Goal: Use online tool/utility: Utilize a website feature to perform a specific function

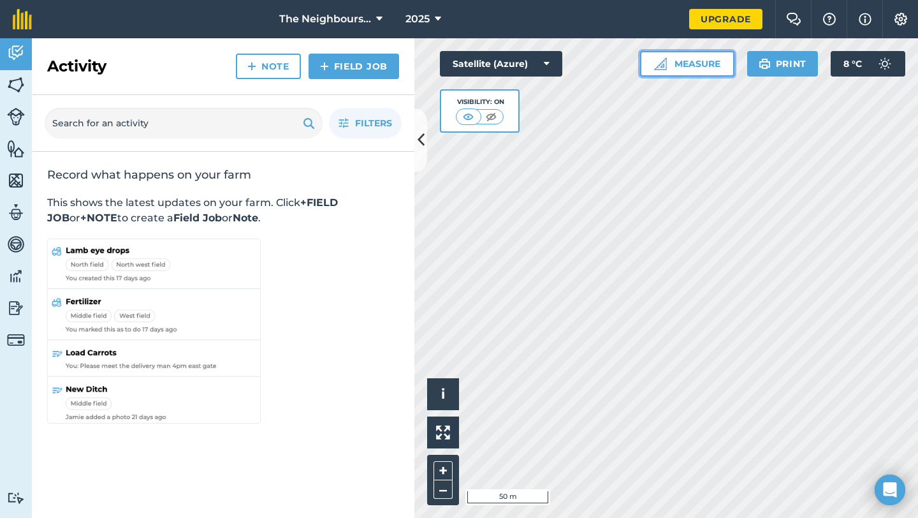
click at [662, 64] on img at bounding box center [660, 63] width 13 height 13
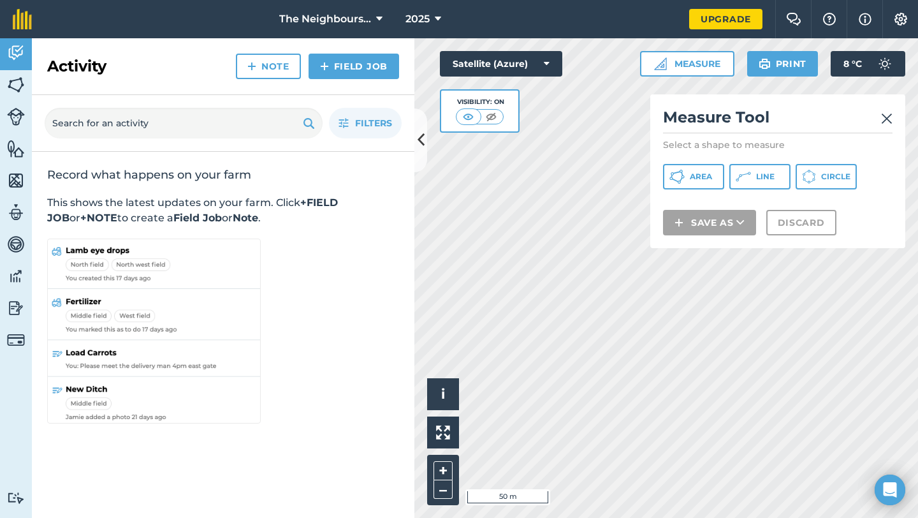
click at [697, 191] on div "Measure Tool Select a shape to measure Area Line Circle Save as Discard" at bounding box center [777, 171] width 255 height 154
click at [694, 175] on span "Area" at bounding box center [701, 176] width 22 height 10
click at [887, 119] on img at bounding box center [886, 118] width 11 height 15
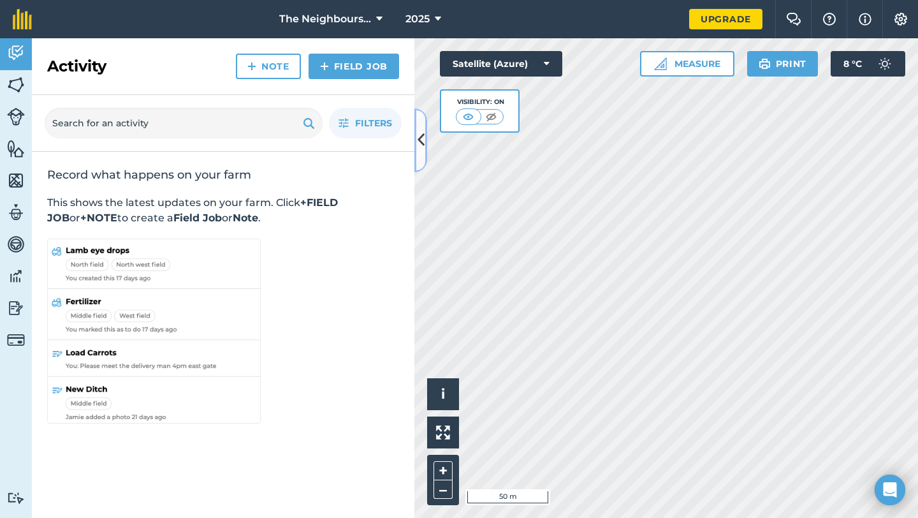
click at [419, 147] on icon at bounding box center [420, 140] width 7 height 22
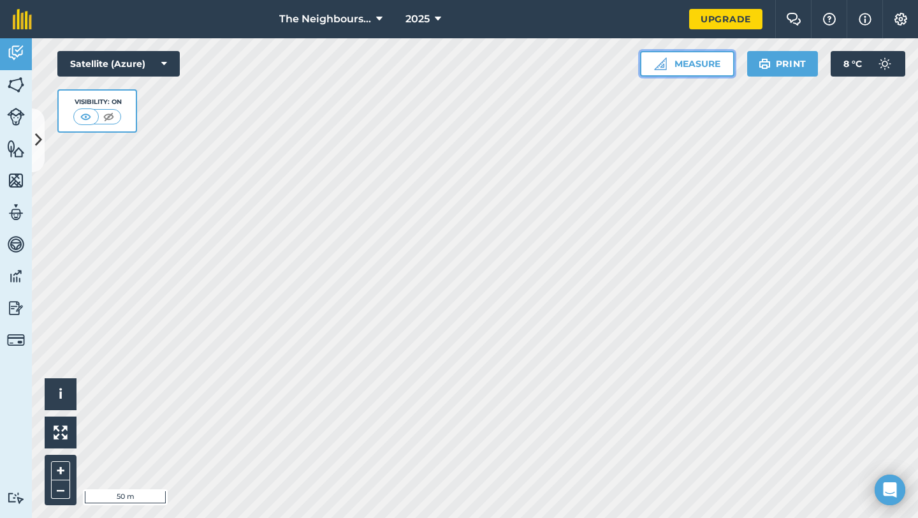
click at [667, 59] on button "Measure" at bounding box center [687, 63] width 94 height 25
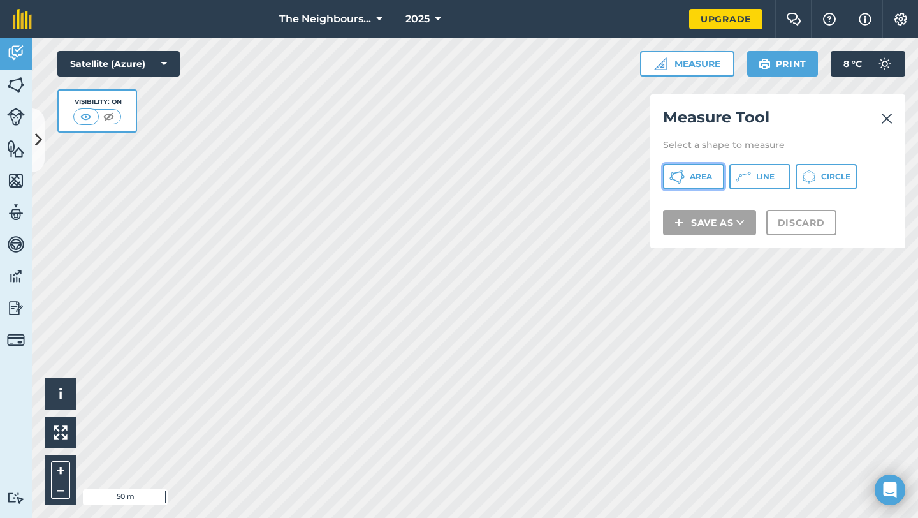
click at [701, 180] on span "Area" at bounding box center [701, 176] width 22 height 10
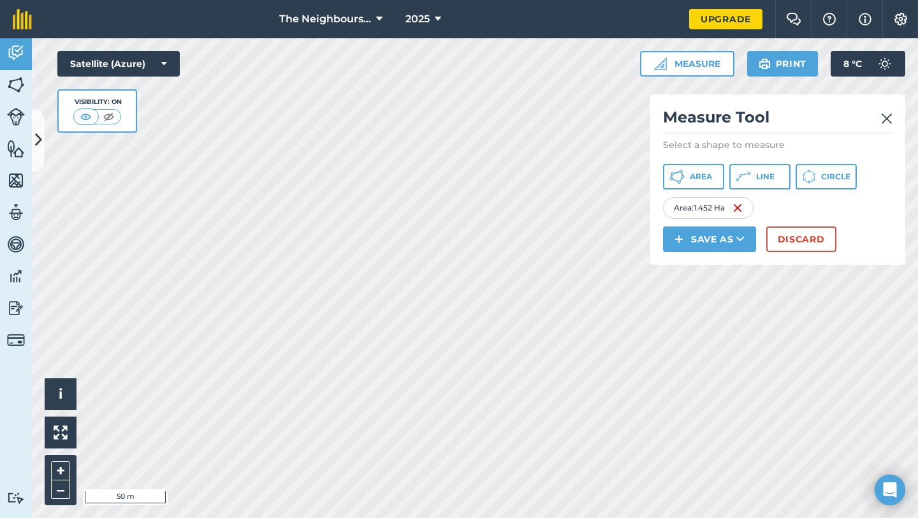
click at [888, 124] on img at bounding box center [886, 118] width 11 height 15
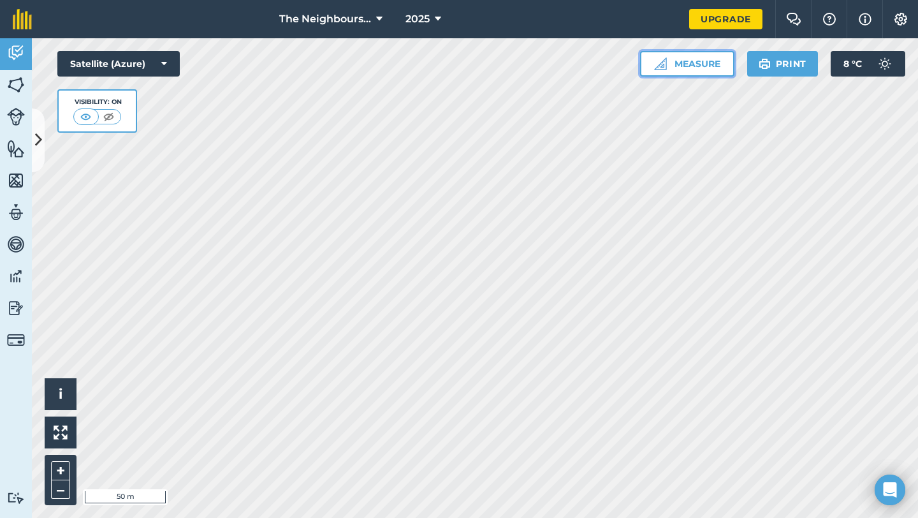
click at [689, 68] on button "Measure" at bounding box center [687, 63] width 94 height 25
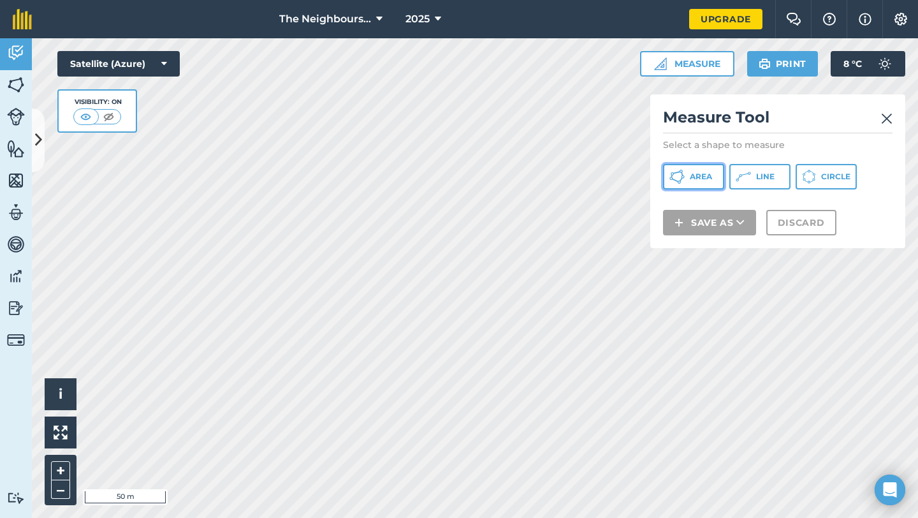
click at [695, 182] on button "Area" at bounding box center [693, 176] width 61 height 25
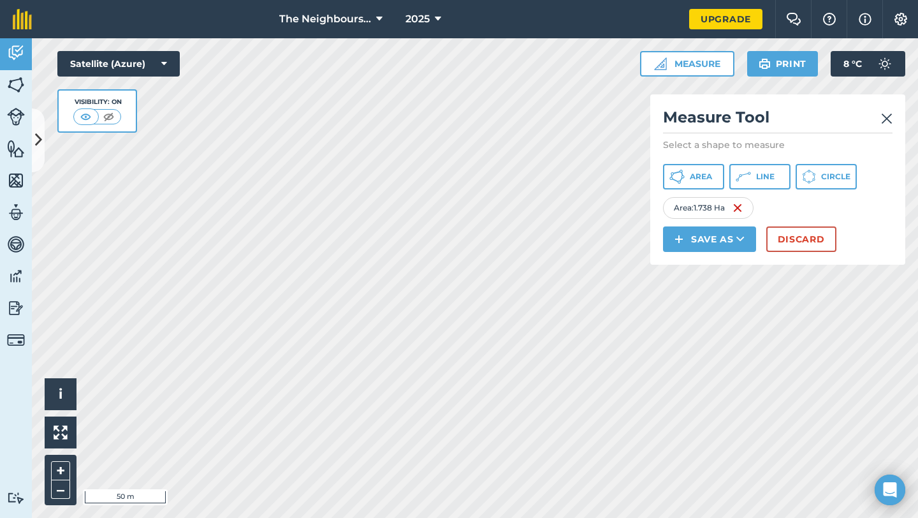
click at [886, 129] on h2 "Measure Tool" at bounding box center [777, 120] width 229 height 26
click at [886, 120] on img at bounding box center [886, 118] width 11 height 15
